Goal: Information Seeking & Learning: Learn about a topic

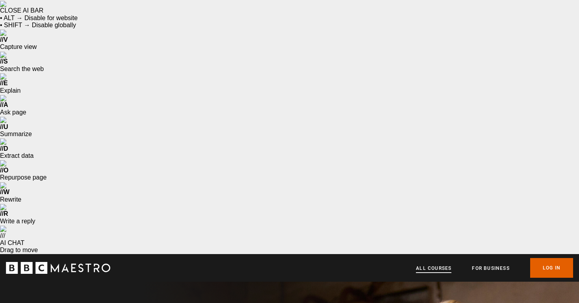
click at [431, 264] on link "All Courses" at bounding box center [433, 268] width 35 height 8
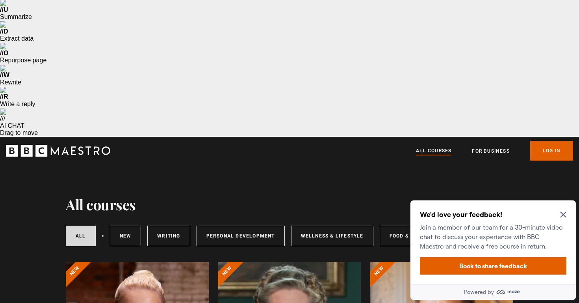
scroll to position [134, 0]
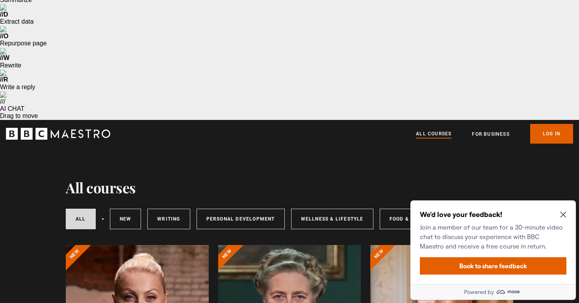
click at [562, 215] on icon "Close Maze Prompt" at bounding box center [563, 215] width 6 height 6
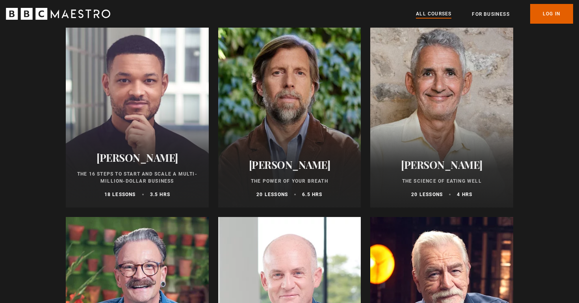
scroll to position [1222, 0]
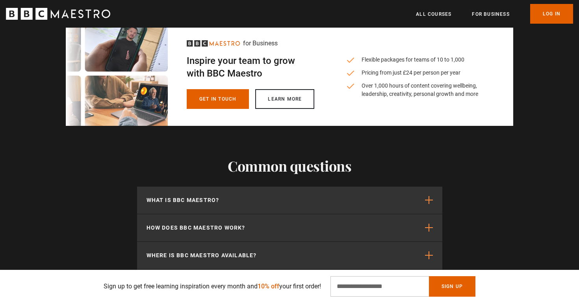
scroll to position [1945, 0]
